Goal: Transaction & Acquisition: Purchase product/service

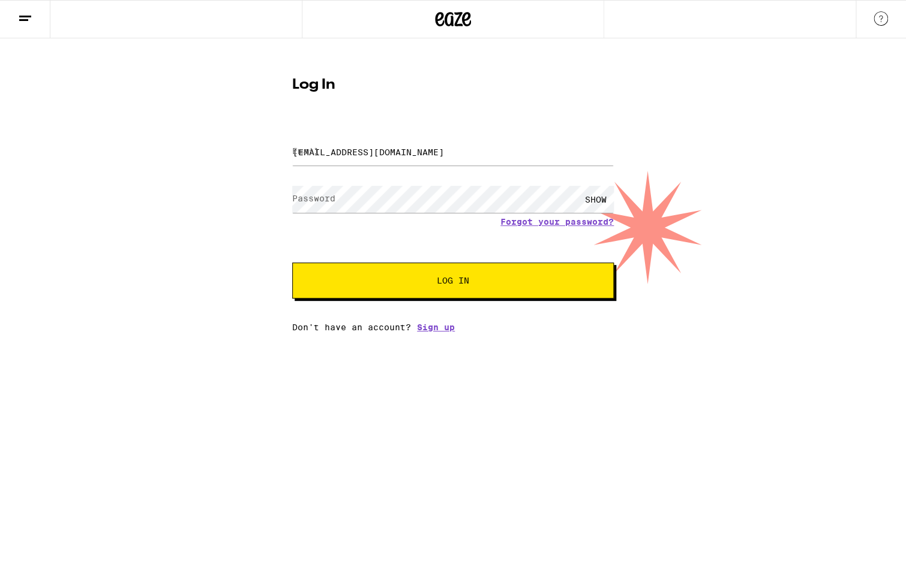
click at [596, 195] on div "SHOW" at bounding box center [595, 199] width 36 height 27
click at [450, 278] on span "Log In" at bounding box center [453, 280] width 32 height 8
click at [416, 151] on input "terrydunn11@gmail.com" at bounding box center [452, 152] width 321 height 27
click at [455, 281] on span "Log In" at bounding box center [453, 280] width 32 height 8
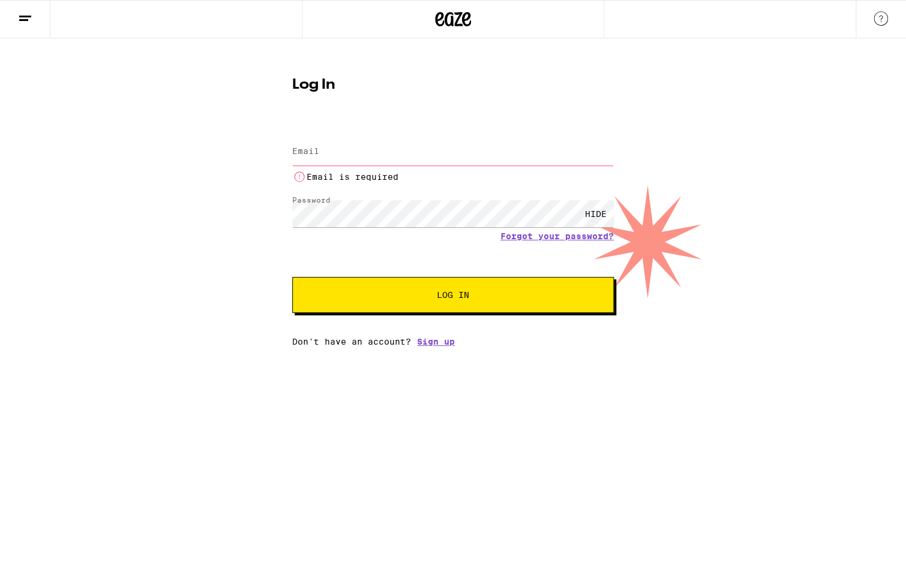
click at [455, 281] on button "Log In" at bounding box center [452, 295] width 321 height 36
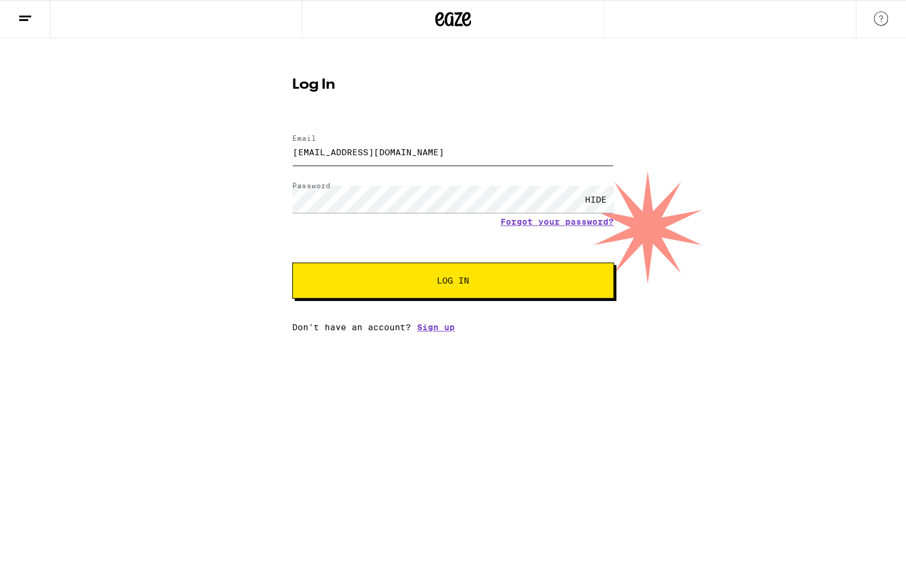
type input "terrydunn11@gmail.com"
click at [456, 280] on span "Log In" at bounding box center [453, 280] width 32 height 8
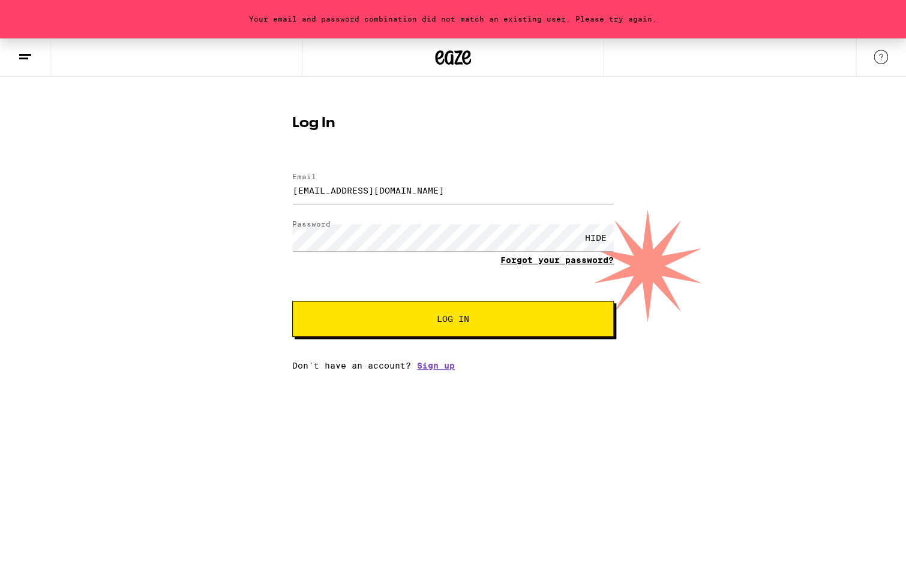
click at [533, 261] on link "Forgot your password?" at bounding box center [556, 260] width 113 height 10
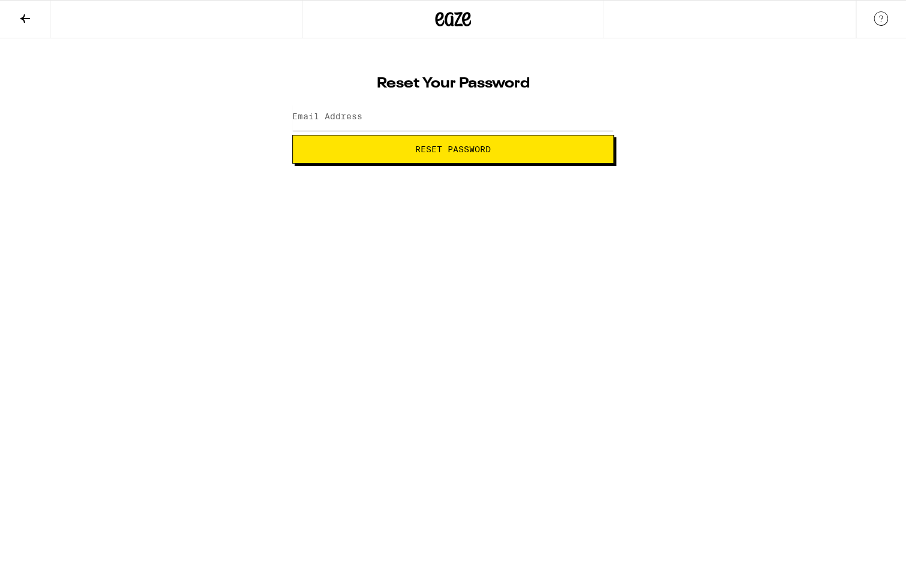
click at [472, 146] on span "Reset Password" at bounding box center [453, 149] width 76 height 8
type input "terrydunn11@gmail.com"
click at [448, 151] on span "Reset Password" at bounding box center [453, 149] width 76 height 8
click at [592, 119] on div "SHOW" at bounding box center [595, 117] width 36 height 27
click at [461, 145] on span "Submit" at bounding box center [453, 149] width 32 height 8
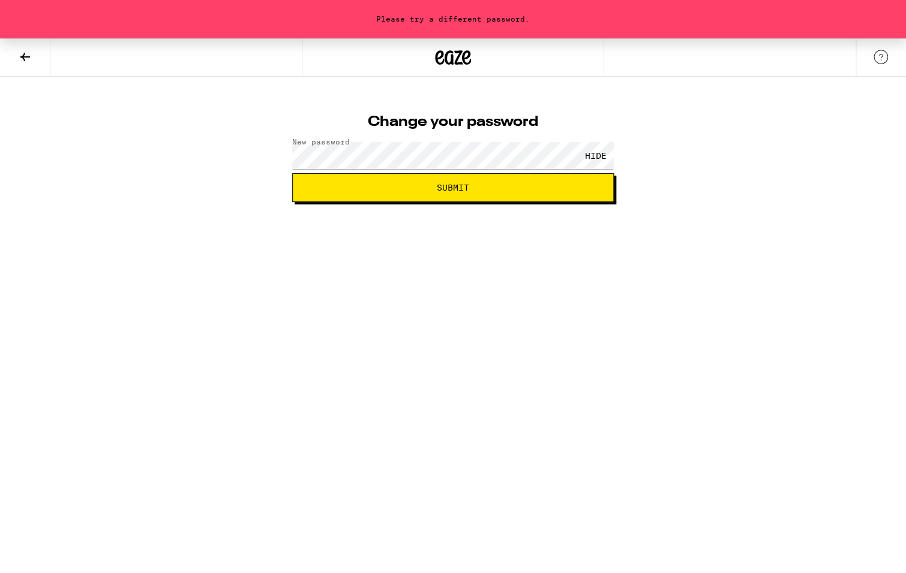
click at [438, 179] on button "Submit" at bounding box center [452, 187] width 321 height 29
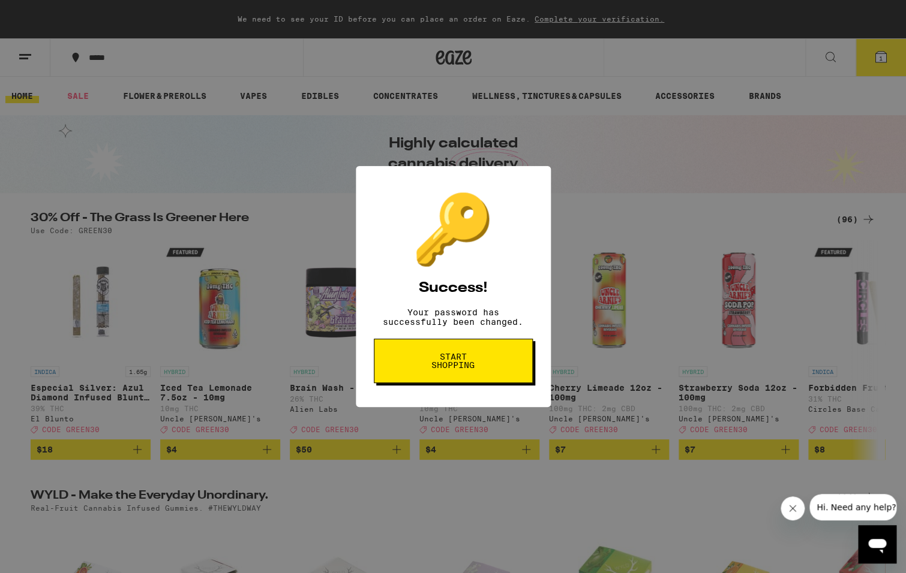
click at [453, 361] on span "Start shopping" at bounding box center [453, 361] width 62 height 17
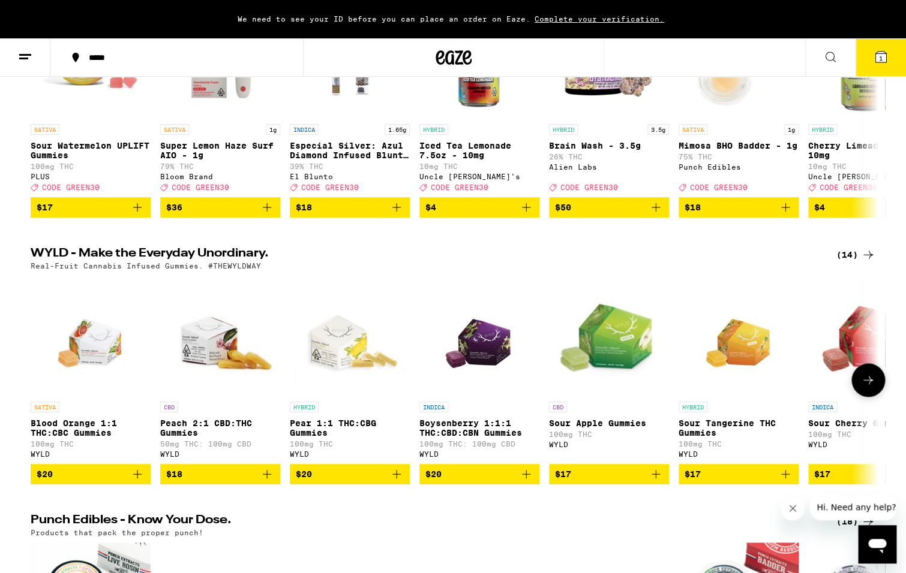
scroll to position [243, 0]
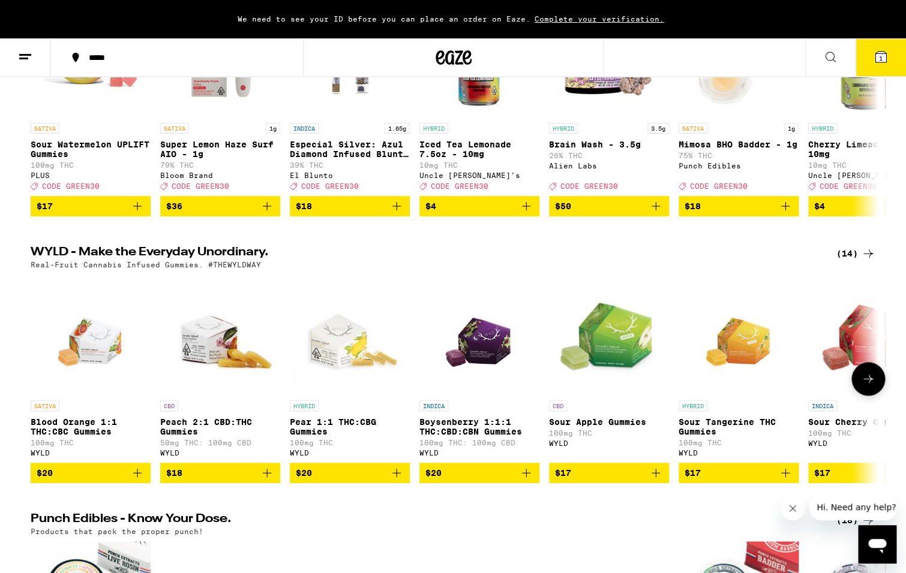
click at [468, 437] on p "Boysenberry 1:1:1 THC:CBD:CBN Gummies" at bounding box center [479, 426] width 120 height 19
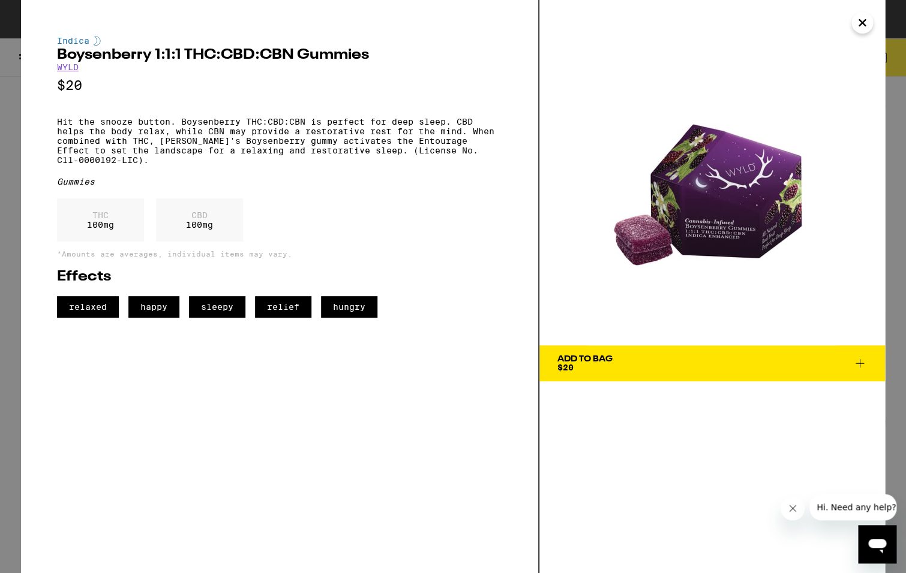
click at [860, 360] on icon at bounding box center [859, 363] width 14 height 14
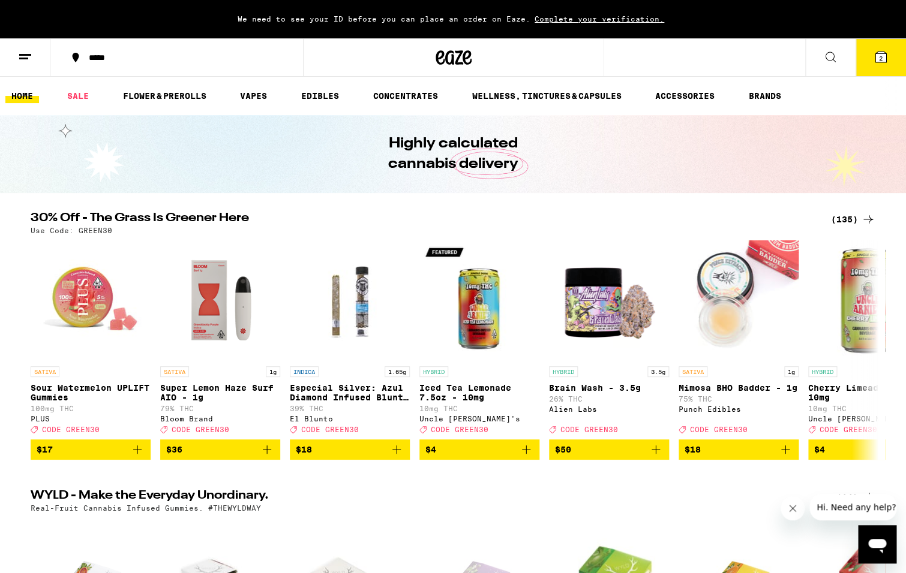
click at [884, 55] on icon at bounding box center [880, 57] width 11 height 11
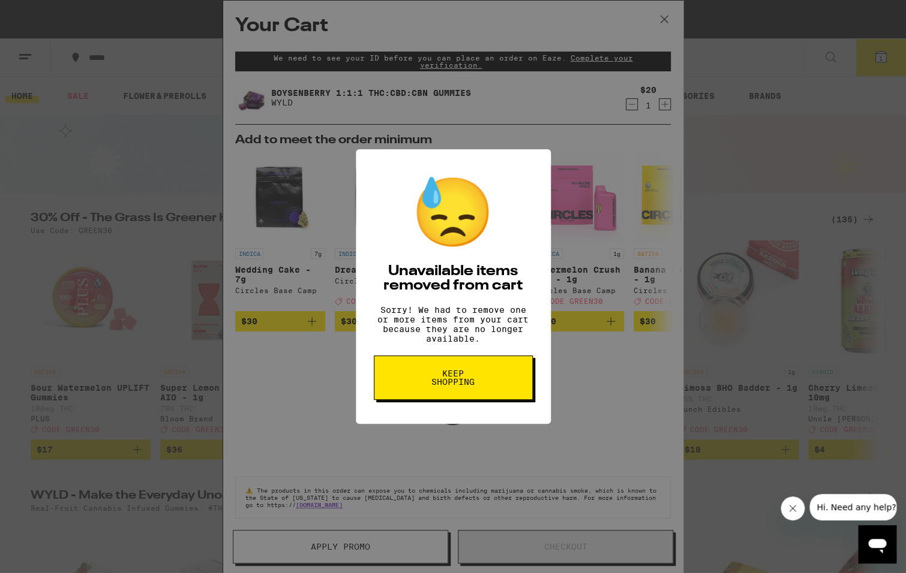
click at [553, 82] on div "😓 Unavailable items removed from cart Sorry! We had to remove one or more items…" at bounding box center [453, 286] width 906 height 573
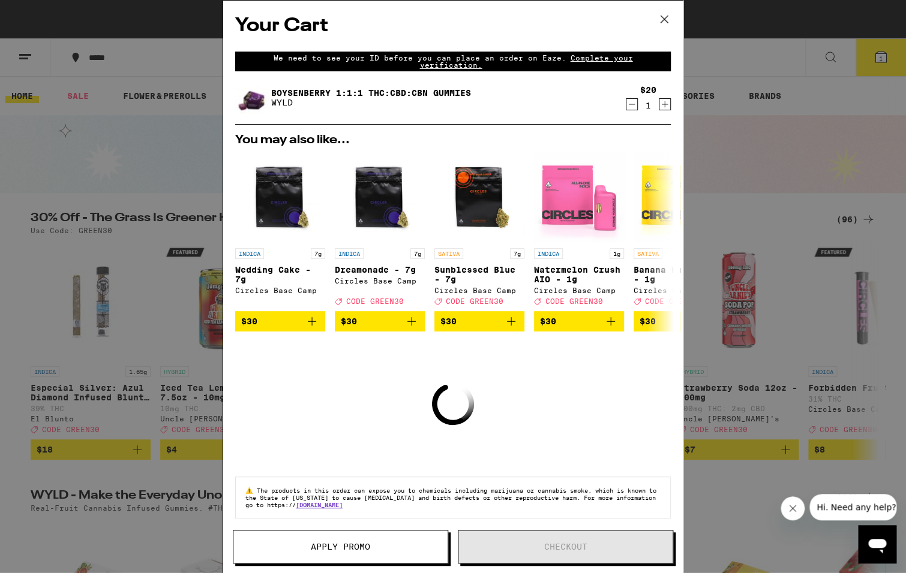
click at [662, 107] on icon "Increment" at bounding box center [664, 104] width 11 height 14
click at [663, 107] on icon "Increment" at bounding box center [664, 104] width 11 height 14
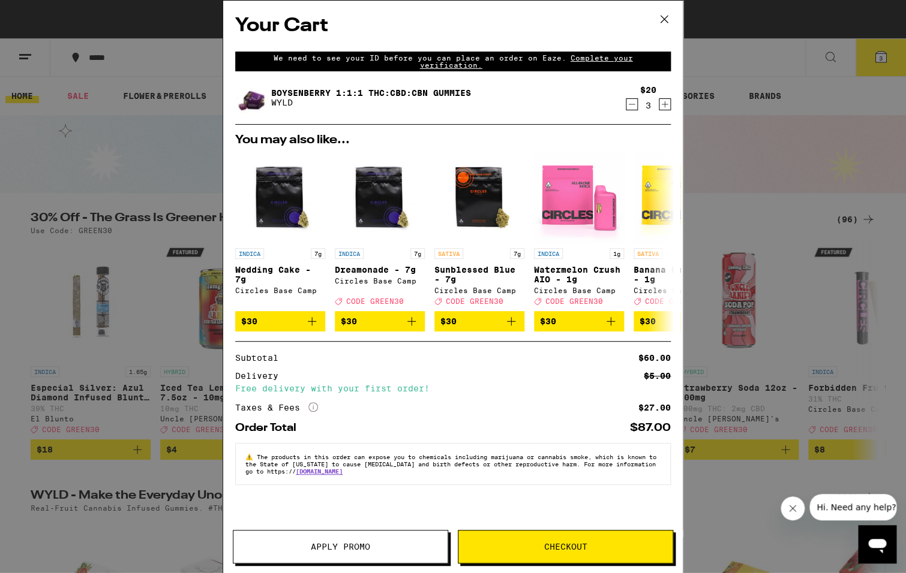
click at [137, 150] on div "Your Cart We need to see your ID before you can place an order on Eaze. Complet…" at bounding box center [453, 286] width 906 height 573
